Goal: Task Accomplishment & Management: Use online tool/utility

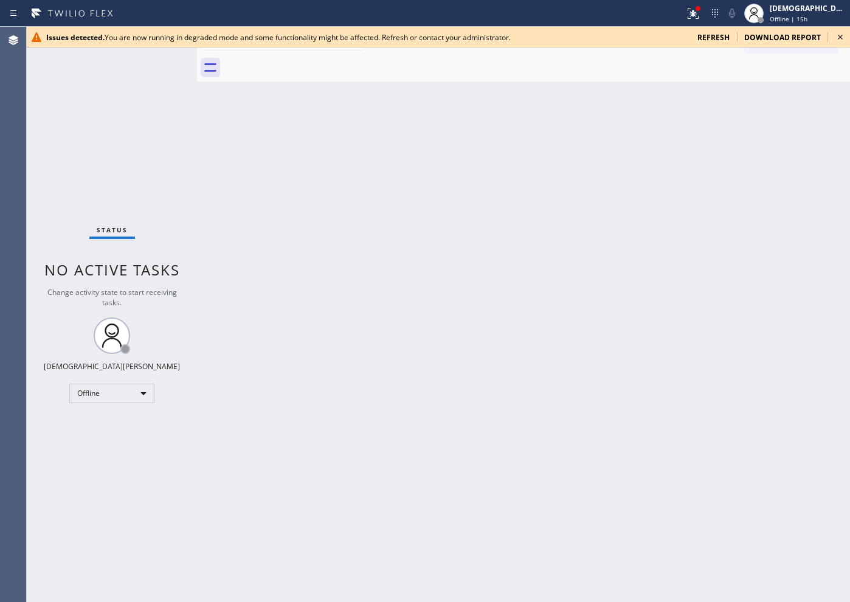
click at [679, 33] on span "refresh" at bounding box center [713, 37] width 32 height 10
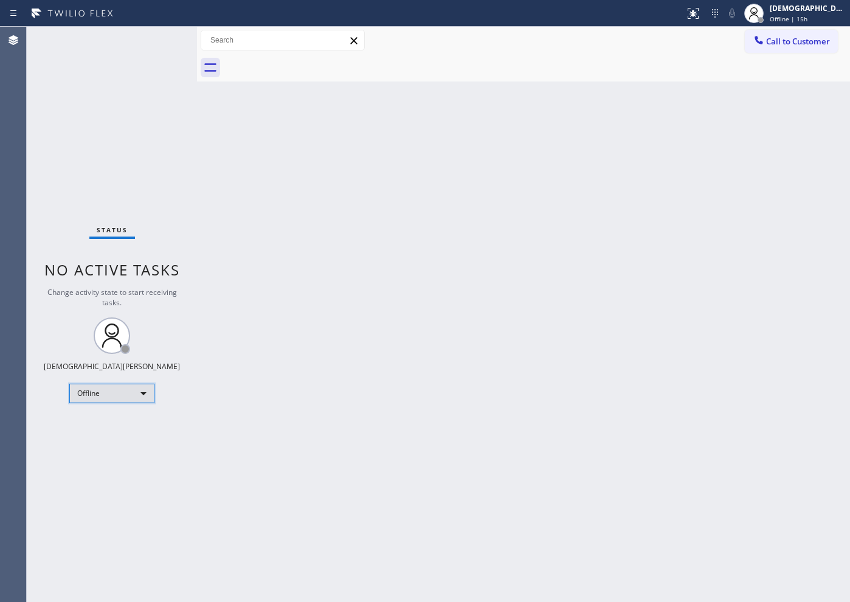
click at [86, 389] on div "Offline" at bounding box center [111, 393] width 85 height 19
click at [112, 432] on li "Available" at bounding box center [111, 425] width 83 height 15
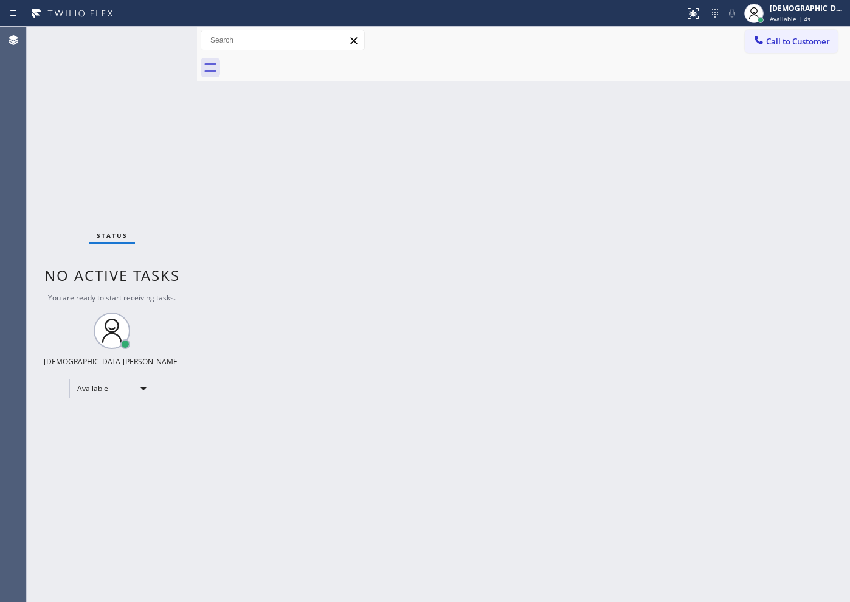
click at [151, 448] on div "Status No active tasks You are ready to start receiving tasks. Christian Cinco …" at bounding box center [112, 314] width 170 height 575
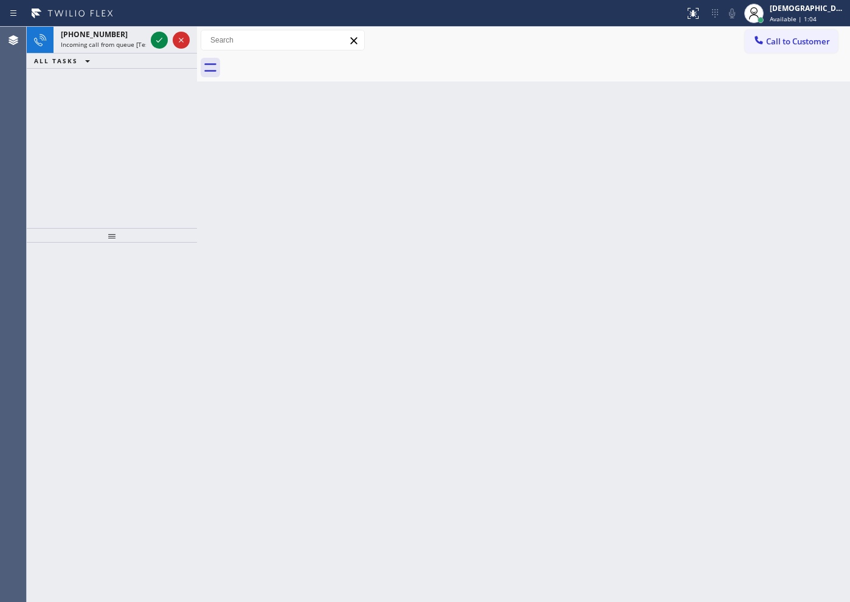
drag, startPoint x: 61, startPoint y: 142, endPoint x: 120, endPoint y: 85, distance: 82.6
click at [65, 139] on div "[PHONE_NUMBER] Incoming call from queue [Test] All ALL TASKS ALL TASKS ACTIVE T…" at bounding box center [112, 127] width 170 height 201
click at [154, 39] on icon at bounding box center [159, 40] width 15 height 15
click at [164, 37] on icon at bounding box center [159, 40] width 15 height 15
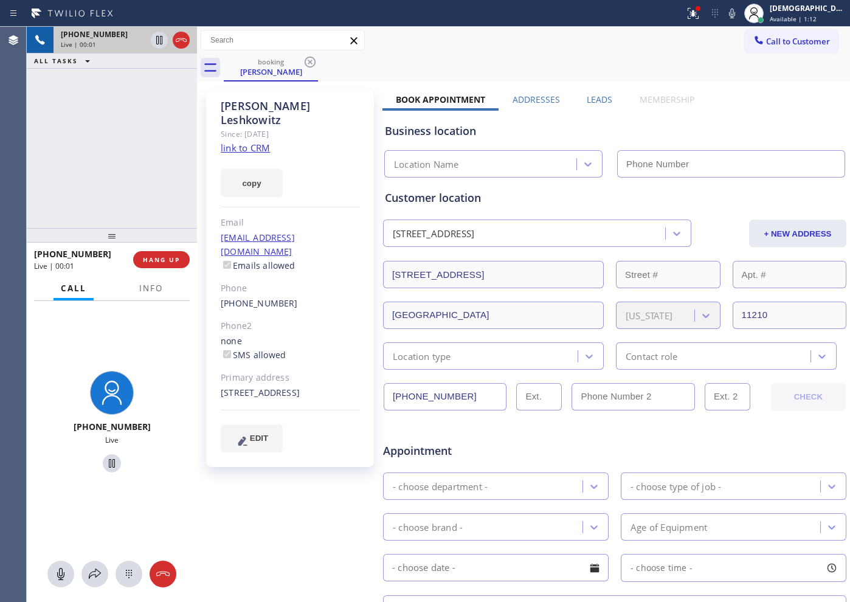
type input "[PHONE_NUMBER]"
click at [257, 142] on link "link to CRM" at bounding box center [245, 148] width 49 height 12
click at [241, 142] on link "link to CRM" at bounding box center [245, 148] width 49 height 12
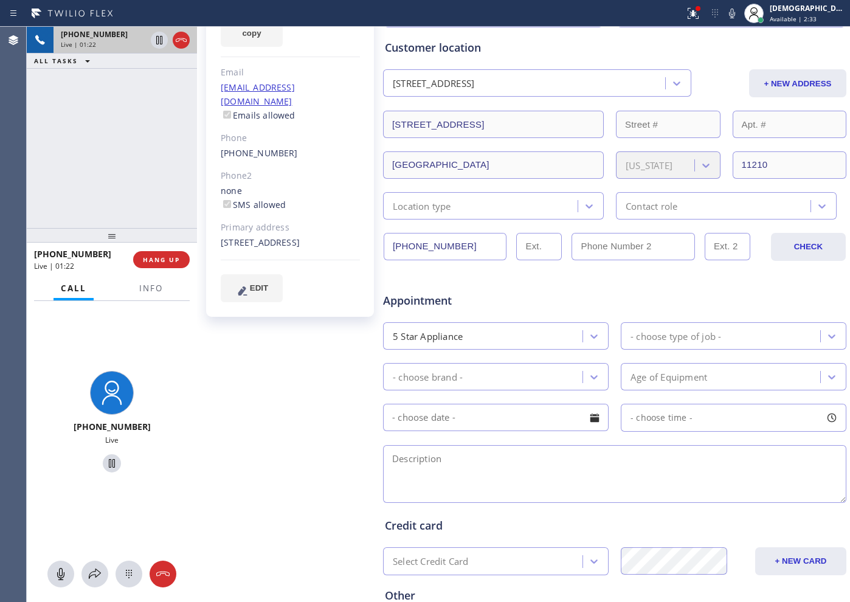
scroll to position [152, 0]
click at [159, 40] on icon at bounding box center [159, 40] width 6 height 9
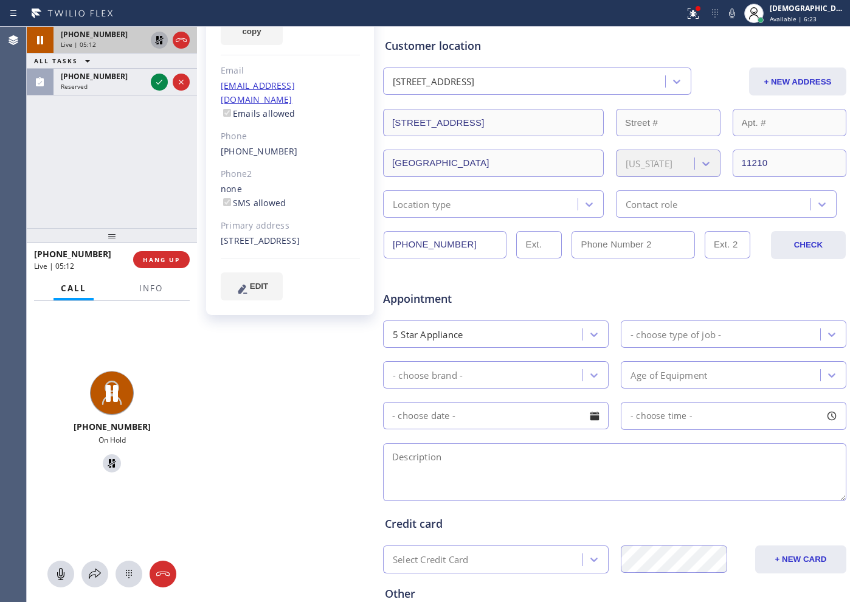
click at [156, 43] on icon at bounding box center [159, 40] width 9 height 9
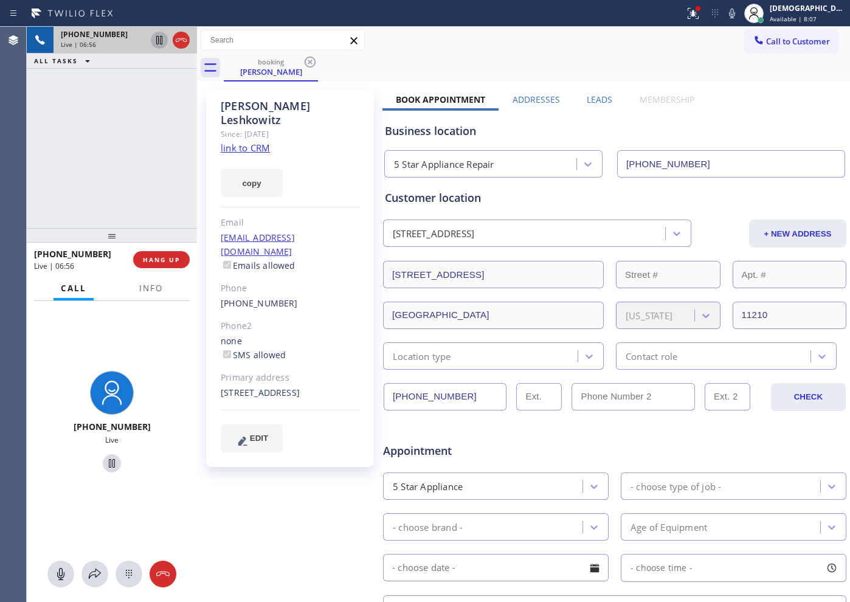
click at [159, 36] on icon at bounding box center [159, 40] width 15 height 15
click at [130, 135] on div "[PHONE_NUMBER] Live | 09:15 ALL TASKS ALL TASKS ACTIVE TASKS TASKS IN WRAP UP" at bounding box center [112, 127] width 170 height 201
click at [161, 46] on icon at bounding box center [159, 40] width 15 height 15
click at [157, 43] on icon at bounding box center [159, 40] width 6 height 9
drag, startPoint x: 104, startPoint y: 136, endPoint x: 107, endPoint y: 62, distance: 74.2
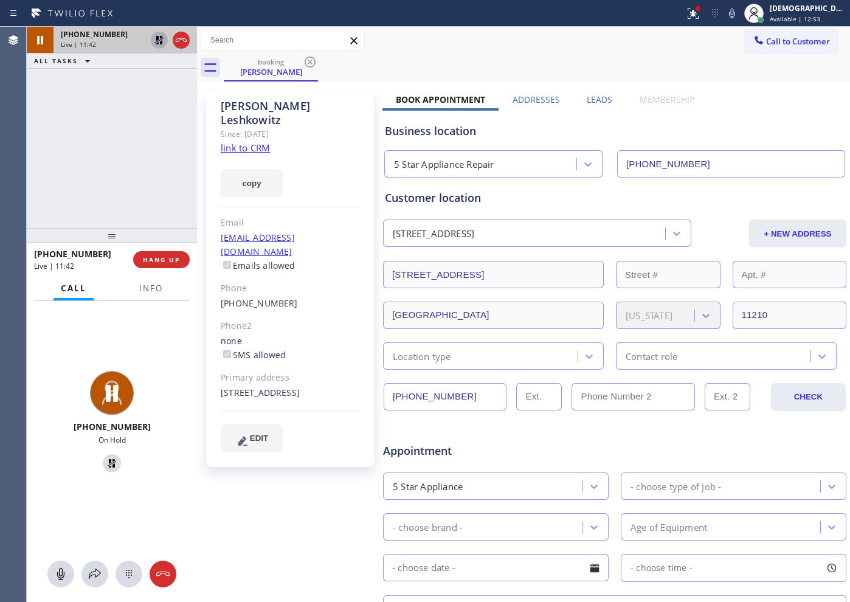
click at [104, 133] on div "[PHONE_NUMBER] Live | 11:42 ALL TASKS ALL TASKS ACTIVE TASKS TASKS IN WRAP UP" at bounding box center [112, 127] width 170 height 201
click at [159, 41] on icon at bounding box center [159, 40] width 15 height 15
drag, startPoint x: 183, startPoint y: 40, endPoint x: 192, endPoint y: 46, distance: 10.1
click at [183, 40] on icon at bounding box center [181, 40] width 15 height 15
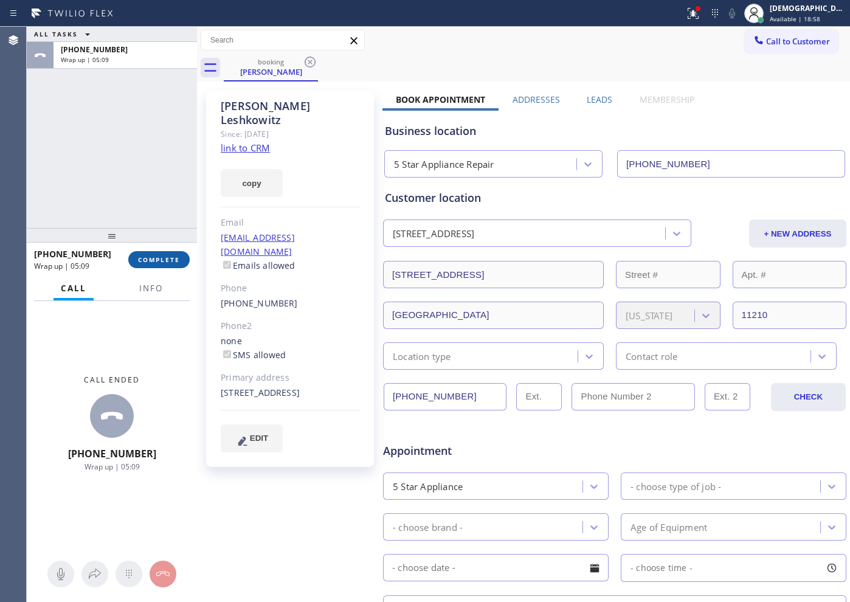
click at [153, 262] on span "COMPLETE" at bounding box center [159, 259] width 42 height 9
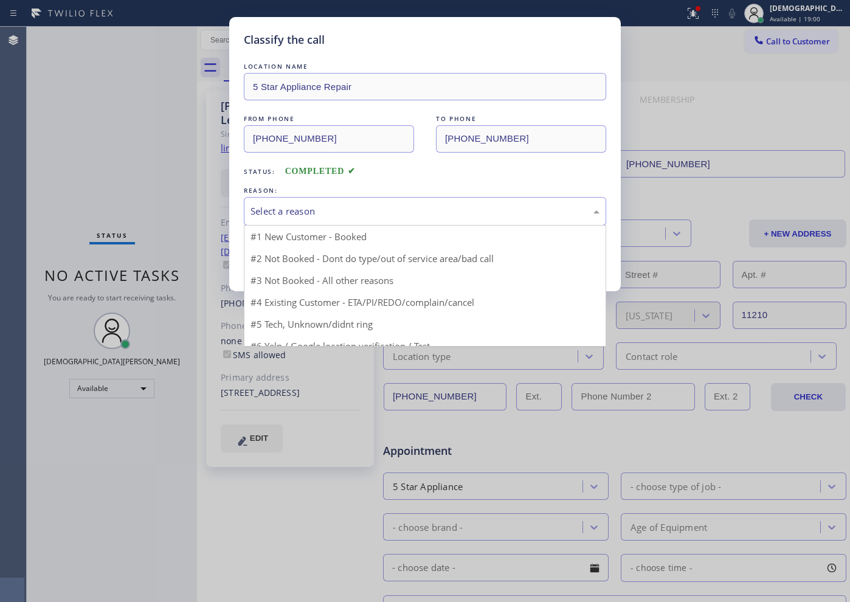
click at [332, 210] on div "Select a reason" at bounding box center [425, 211] width 349 height 14
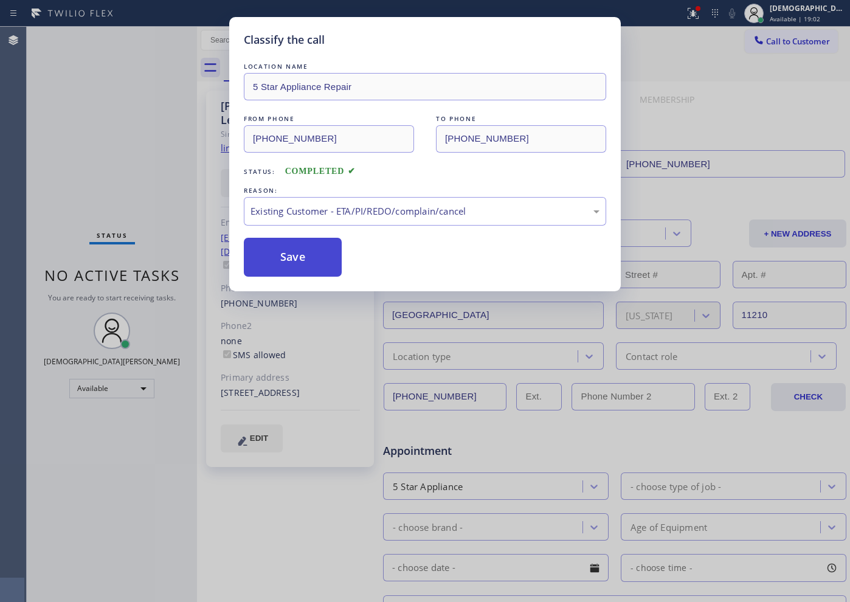
click at [307, 273] on button "Save" at bounding box center [293, 257] width 98 height 39
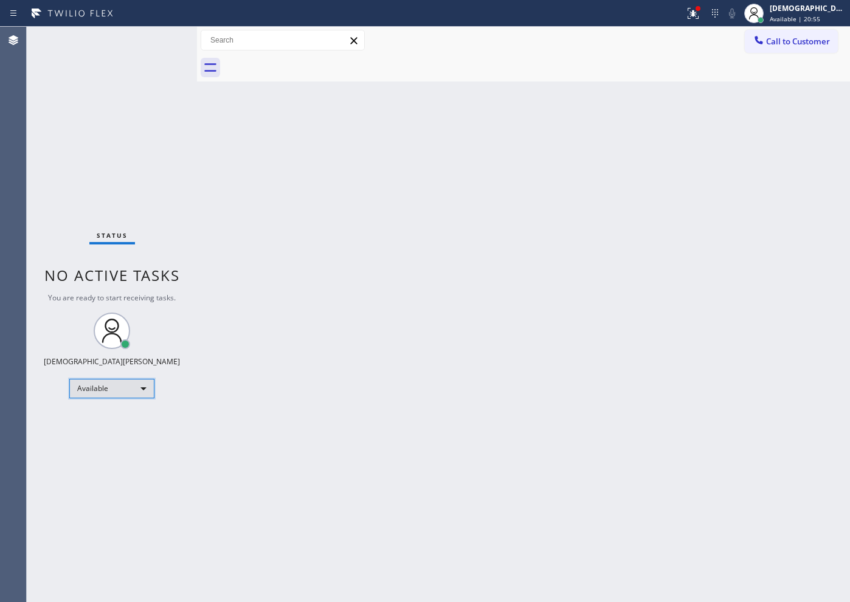
click at [132, 391] on div "Available" at bounding box center [111, 388] width 85 height 19
click at [130, 432] on li "Unavailable" at bounding box center [111, 436] width 83 height 15
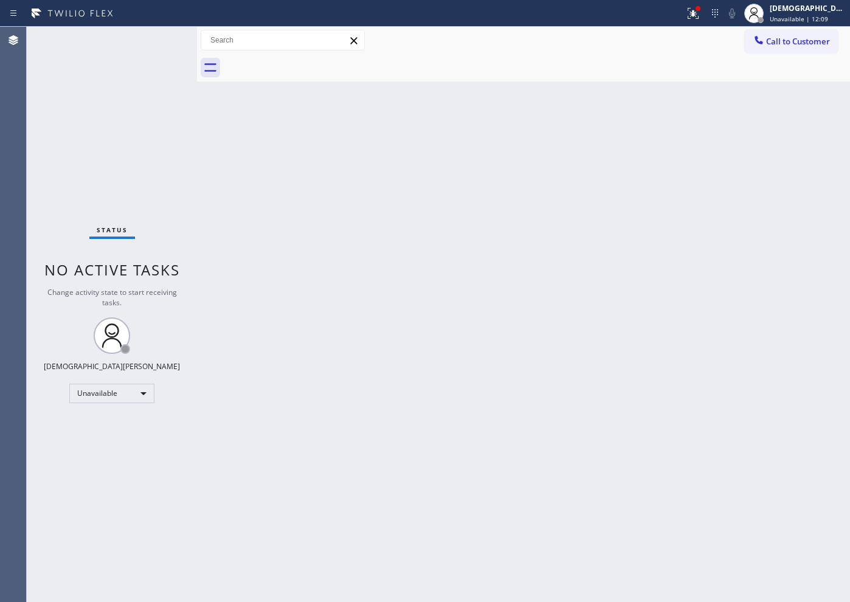
click at [102, 51] on div "Status No active tasks Change activity state to start receiving tasks. [PERSON_…" at bounding box center [112, 314] width 170 height 575
click at [823, 9] on div "[DEMOGRAPHIC_DATA][PERSON_NAME]" at bounding box center [808, 8] width 77 height 10
drag, startPoint x: 140, startPoint y: 179, endPoint x: 193, endPoint y: 175, distance: 53.6
click at [142, 178] on div "Status No active tasks Change activity state to start receiving tasks. [PERSON_…" at bounding box center [112, 314] width 170 height 575
click at [795, 18] on span "Unavailable | 12:15" at bounding box center [799, 19] width 58 height 9
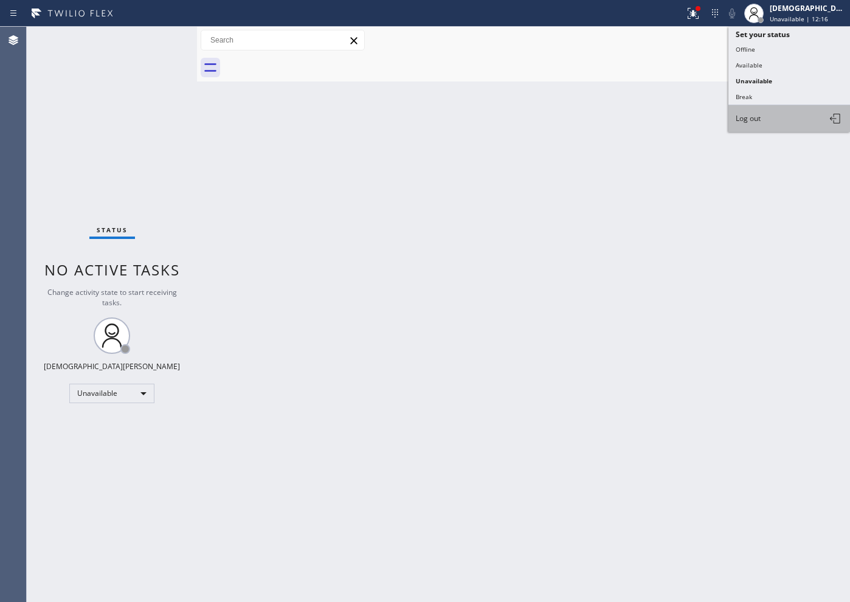
click at [758, 113] on span "Log out" at bounding box center [748, 118] width 25 height 10
